Goal: Task Accomplishment & Management: Use online tool/utility

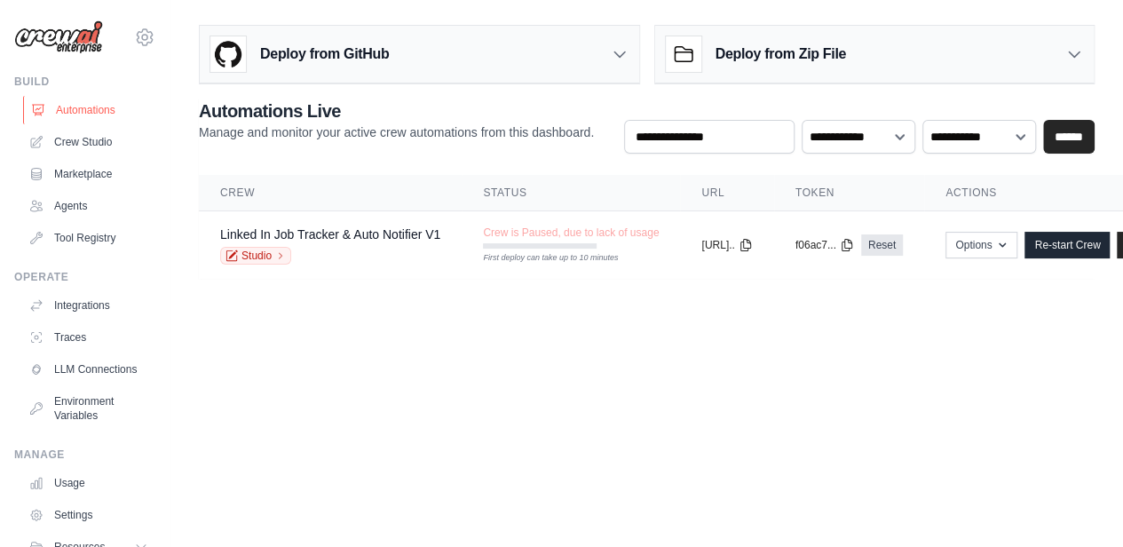
click at [82, 107] on link "Automations" at bounding box center [90, 110] width 134 height 28
click at [78, 143] on link "Crew Studio" at bounding box center [90, 142] width 134 height 28
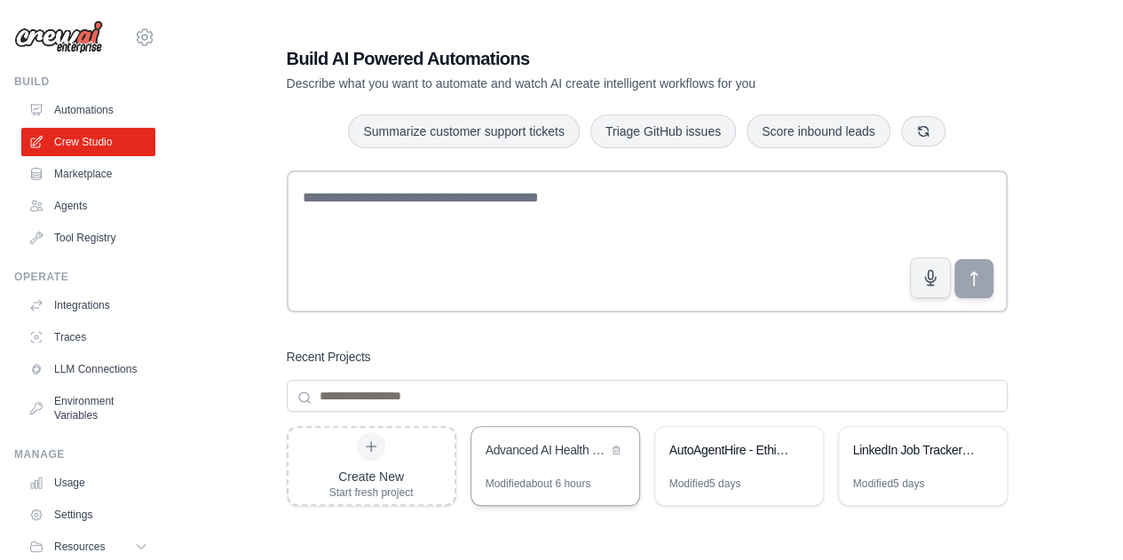
click at [548, 489] on div "Modified about 6 hours" at bounding box center [539, 484] width 106 height 14
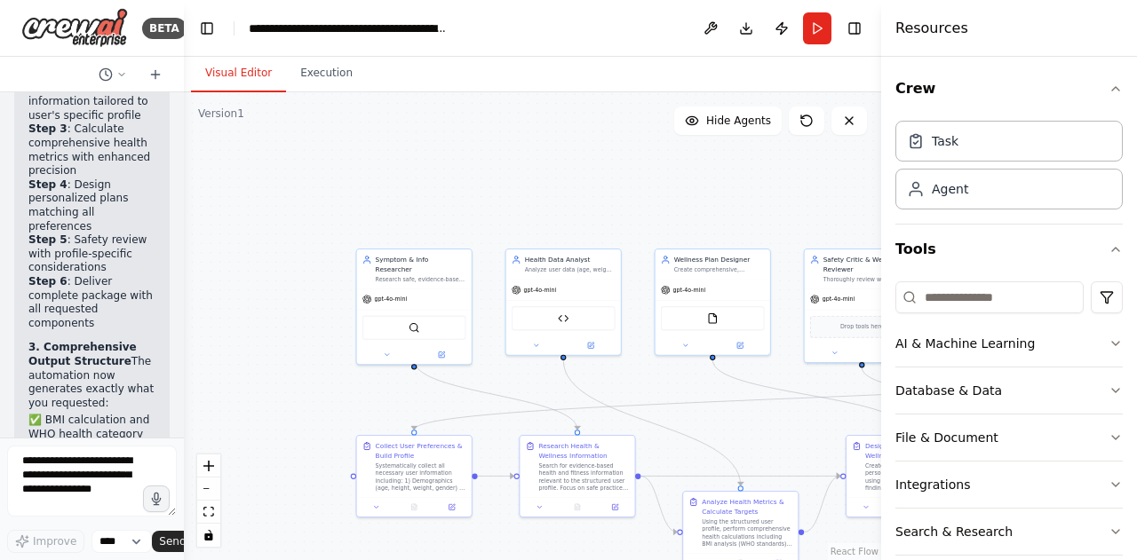
scroll to position [15939, 0]
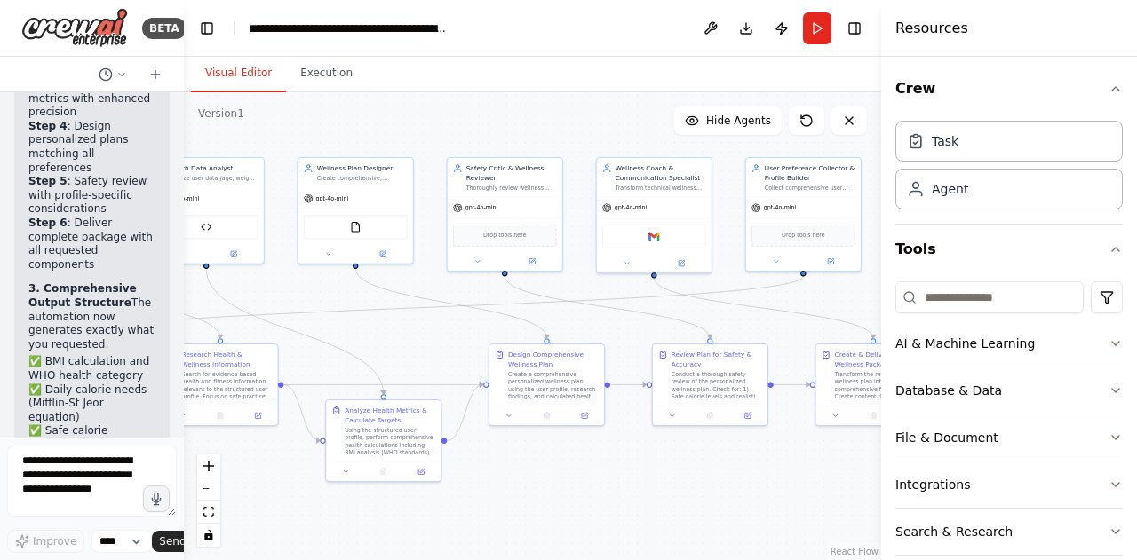
drag, startPoint x: 713, startPoint y: 438, endPoint x: 352, endPoint y: 353, distance: 371.4
click at [352, 353] on div ".deletable-edge-delete-btn { width: 20px; height: 20px; border: 0px solid #ffff…" at bounding box center [532, 326] width 697 height 468
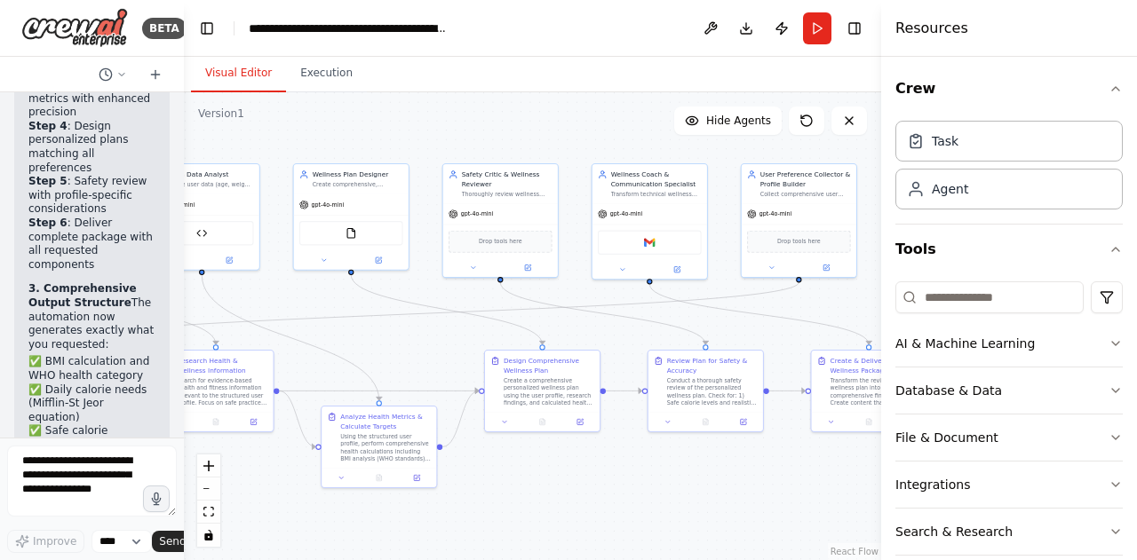
scroll to position [16619, 0]
